Goal: Task Accomplishment & Management: Use online tool/utility

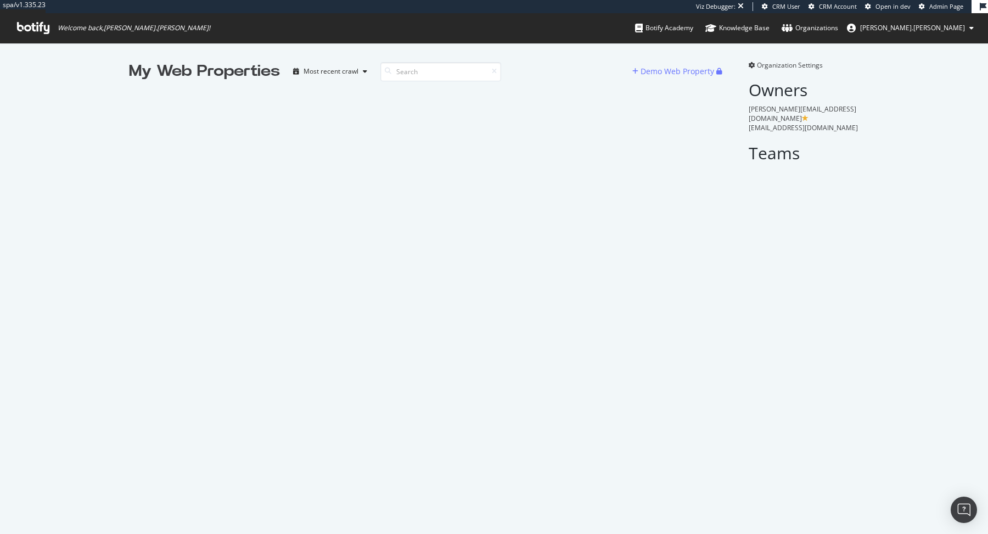
scroll to position [1, 1]
click at [390, 69] on icon at bounding box center [388, 71] width 7 height 7
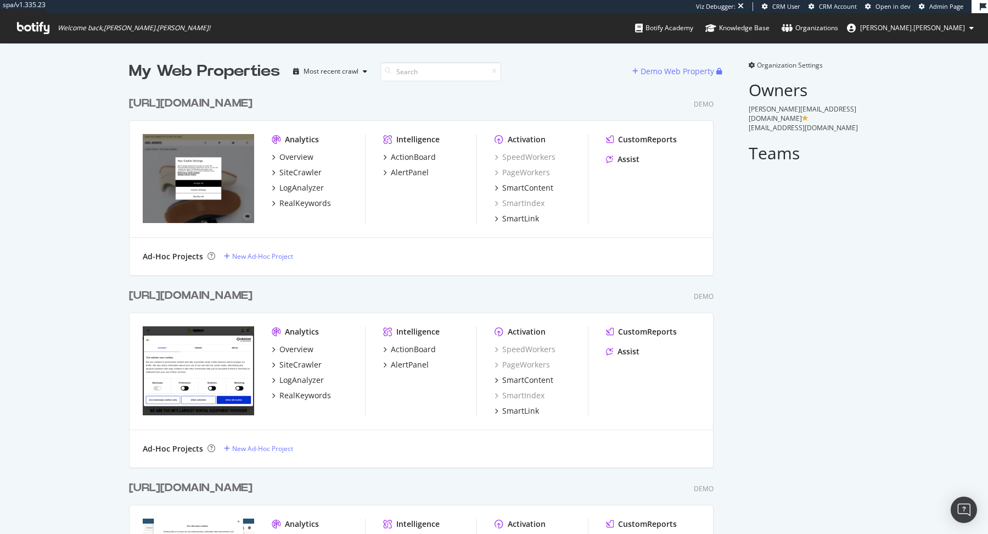
scroll to position [17457, 593]
click at [464, 77] on input at bounding box center [441, 71] width 121 height 19
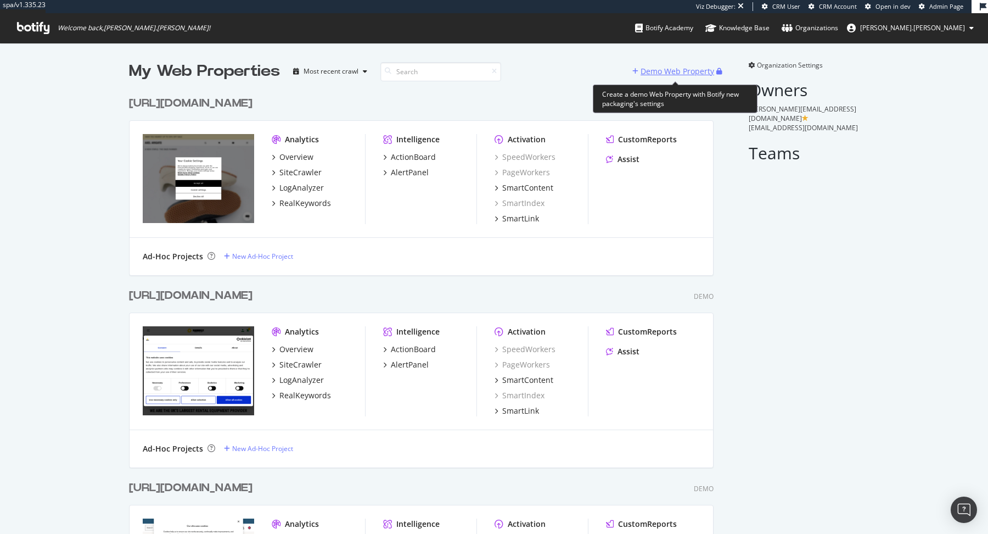
click at [670, 74] on div "Demo Web Property" at bounding box center [678, 71] width 74 height 11
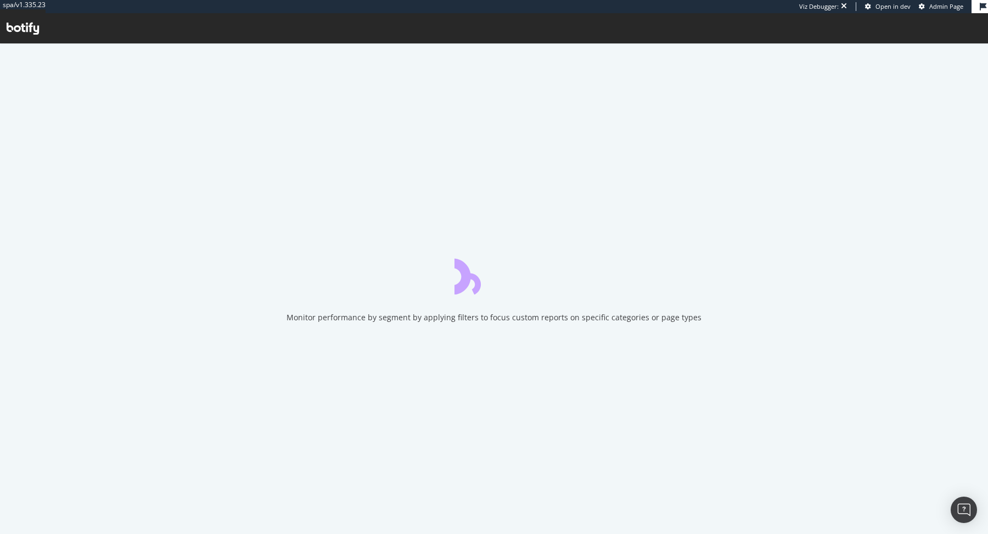
click at [483, 122] on div "Monitor performance by segment by applying filters to focus custom reports on s…" at bounding box center [494, 289] width 988 height 490
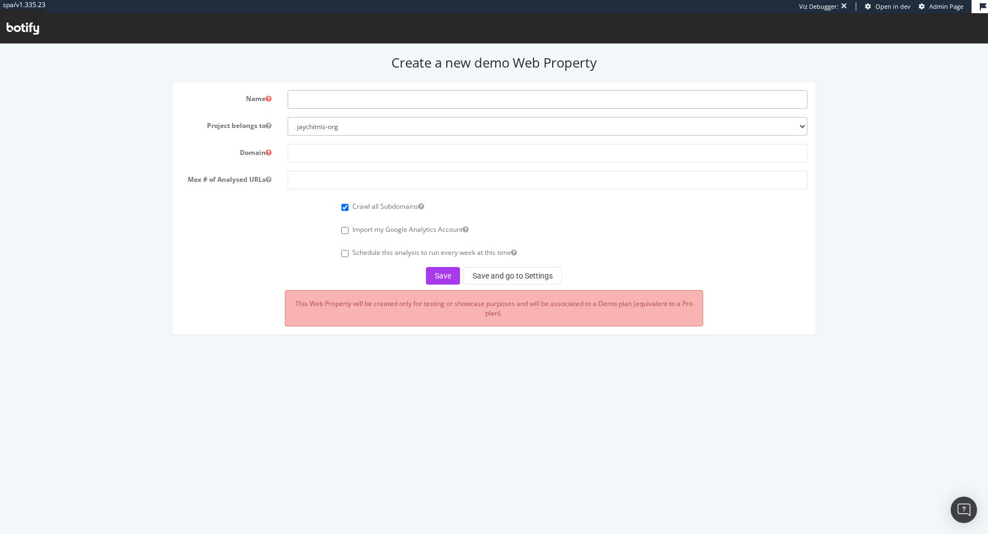
click at [358, 96] on input "text" at bounding box center [548, 99] width 520 height 19
type input "Graham&Brown"
click at [360, 148] on input "text" at bounding box center [548, 153] width 520 height 19
click at [382, 144] on input "text" at bounding box center [548, 153] width 520 height 19
paste input "https://www.grahambrown.com/uk/"
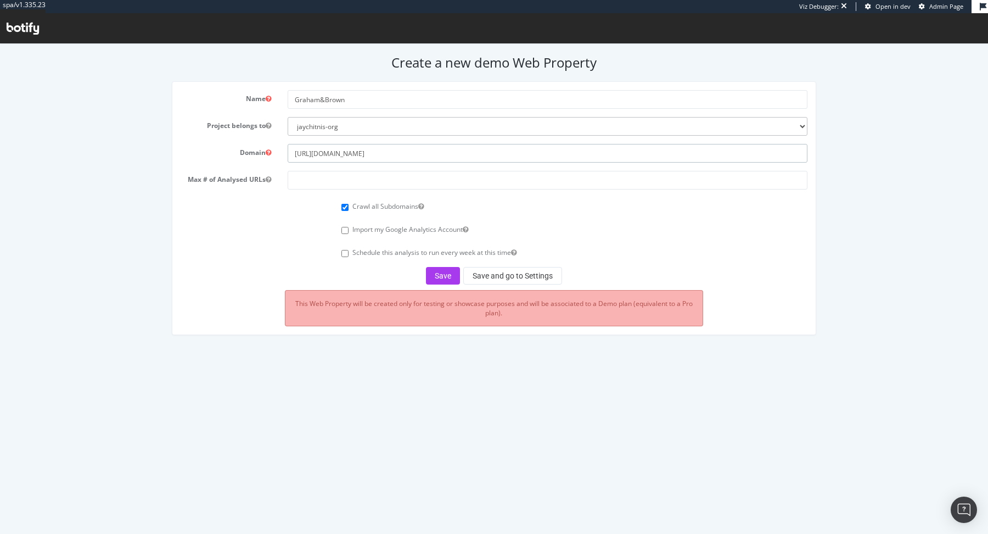
type input "https://www.grahambrown.com/uk/"
click at [359, 182] on input "number" at bounding box center [548, 180] width 520 height 19
type input "100000"
click at [447, 275] on button "Save" at bounding box center [443, 276] width 34 height 18
click at [447, 275] on div "Save Save and go to Settings" at bounding box center [495, 276] width 628 height 18
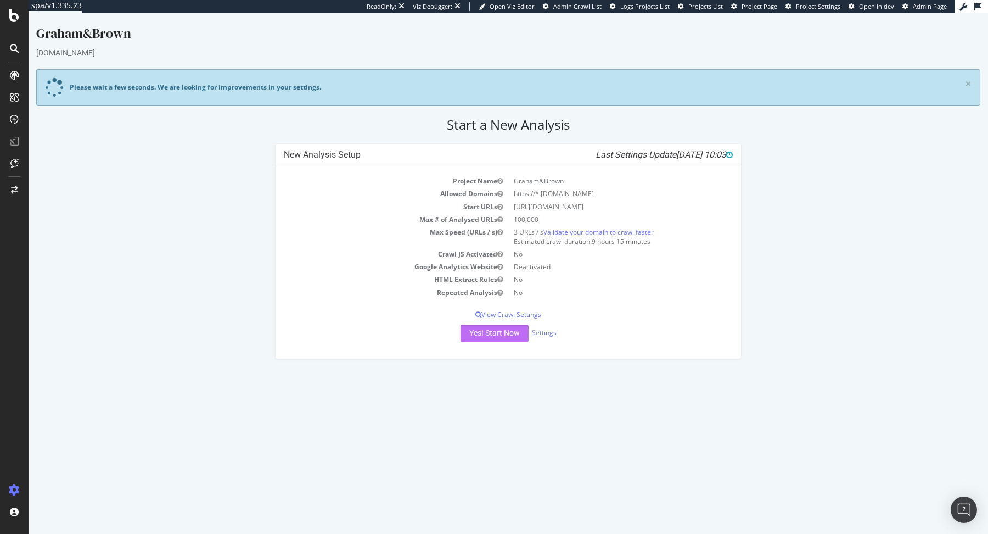
click at [490, 333] on button "Yes! Start Now" at bounding box center [495, 334] width 68 height 18
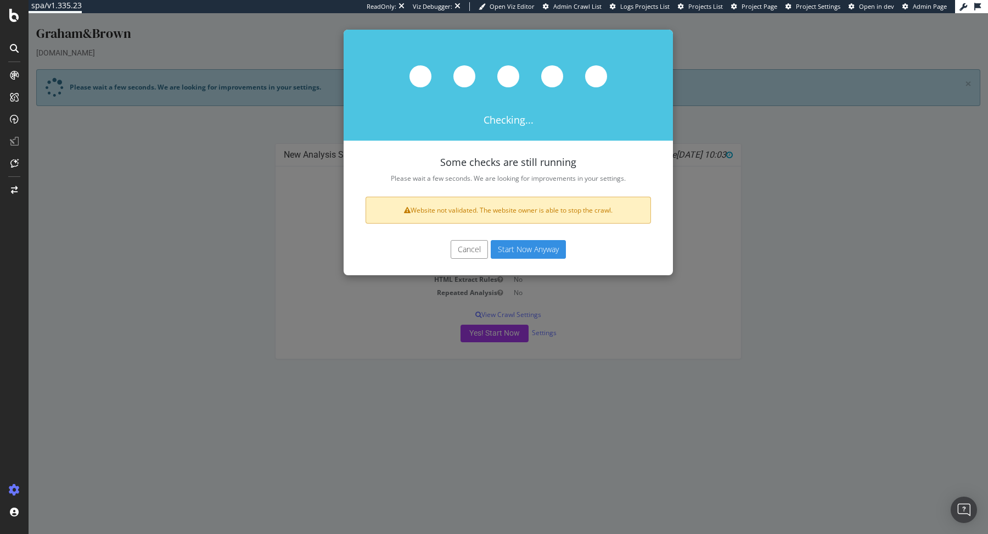
click at [513, 249] on button "Start Now Anyway" at bounding box center [528, 249] width 75 height 19
